Goal: Navigation & Orientation: Understand site structure

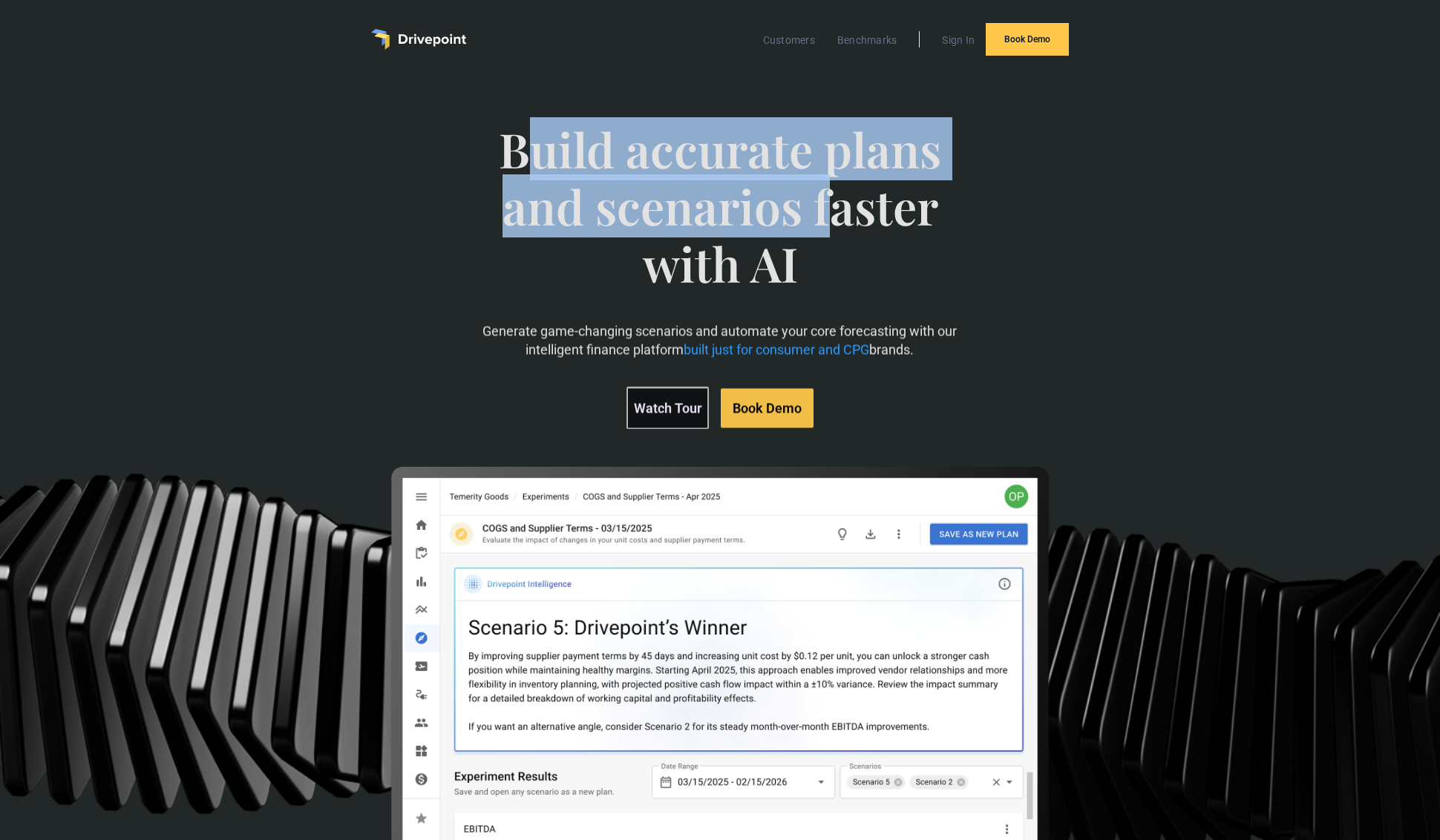
click at [831, 231] on span "Build accurate plans and scenarios faster with AI" at bounding box center [719, 221] width 497 height 201
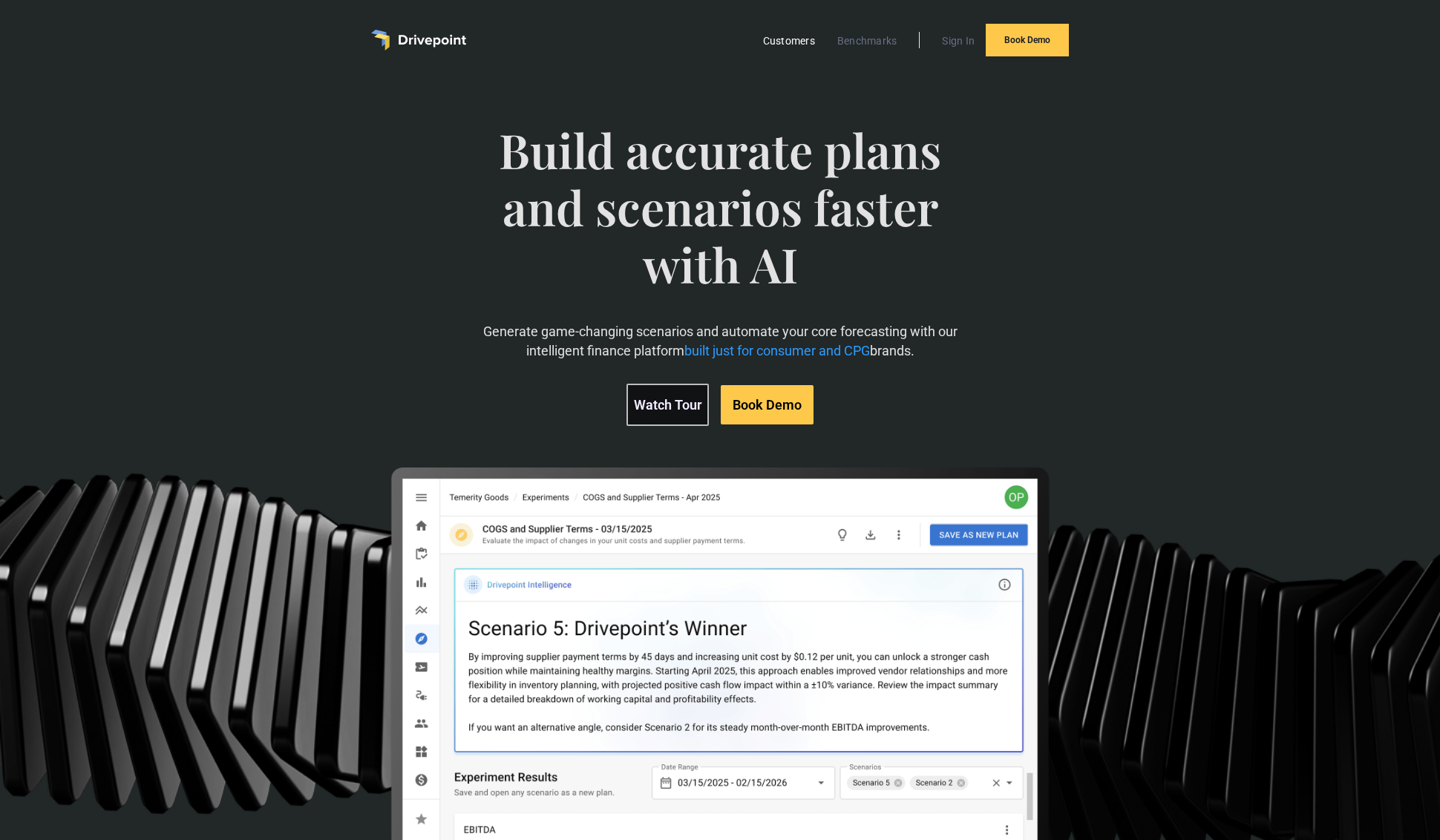
click at [785, 44] on link "Customers" at bounding box center [789, 41] width 67 height 19
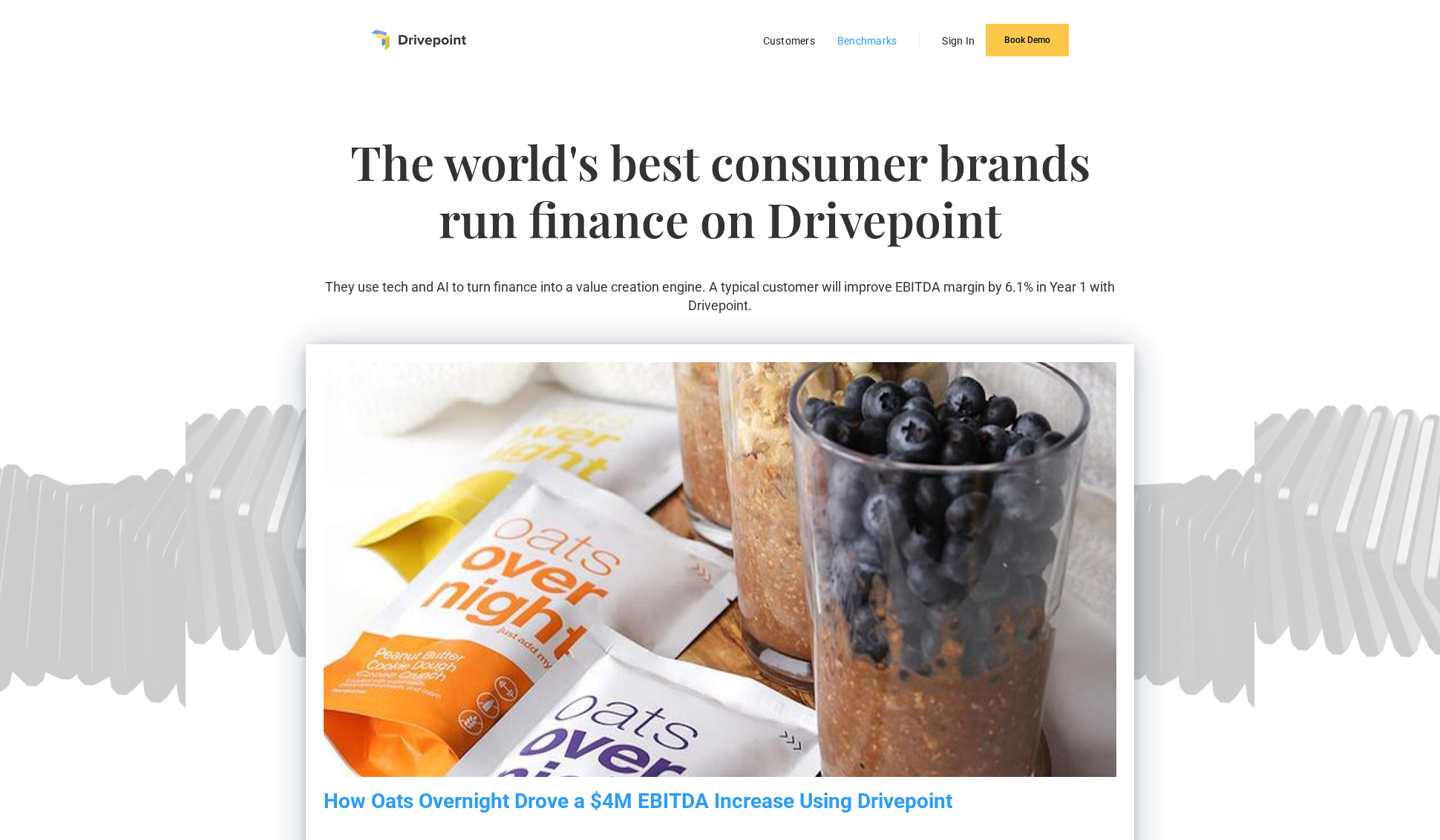
click at [860, 43] on link "Benchmarks" at bounding box center [867, 41] width 75 height 19
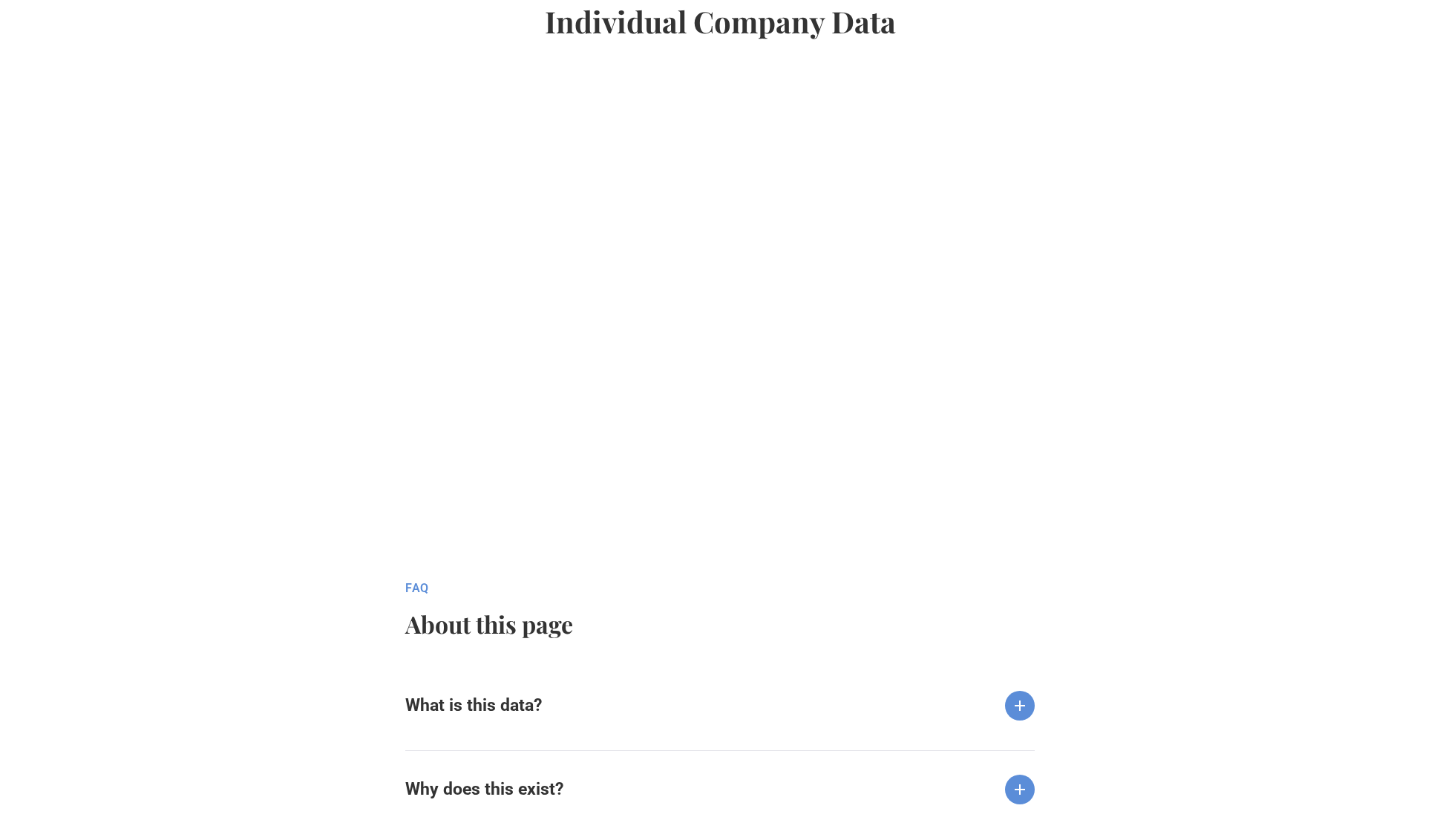
scroll to position [1356, 0]
